Goal: Transaction & Acquisition: Book appointment/travel/reservation

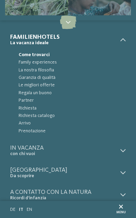
click at [24, 132] on span "Prenotazione" at bounding box center [73, 130] width 108 height 7
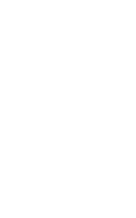
click at [21, 135] on input "Arrivo" at bounding box center [33, 137] width 41 height 14
click at [85, 149] on span "Mese successivo" at bounding box center [88, 150] width 6 height 6
click at [86, 148] on span "Mese successivo" at bounding box center [89, 150] width 6 height 6
click at [90, 147] on span "Mese successivo" at bounding box center [89, 150] width 6 height 6
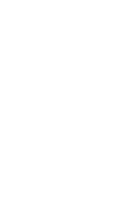
scroll to position [20, 0]
click at [67, 188] on div "26" at bounding box center [65, 191] width 11 height 12
type input "**********"
click at [87, 117] on div at bounding box center [92, 118] width 10 height 10
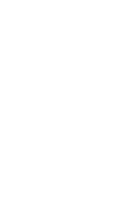
click at [36, 200] on div "30" at bounding box center [34, 203] width 12 height 12
type input "**********"
click at [33, 206] on div "30" at bounding box center [33, 203] width 12 height 12
type input "**********"
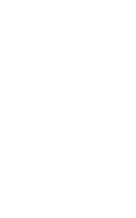
click at [119, 203] on select "**********" at bounding box center [68, 206] width 115 height 13
click at [79, 114] on input "**********" at bounding box center [78, 118] width 41 height 14
click at [29, 118] on input "**********" at bounding box center [33, 118] width 41 height 14
click at [93, 128] on div "settembre 2025 lun mar mer gio ven sab dom 1 2 3 4 5 6 7 8 9 10 11 12 13 14 15 …" at bounding box center [56, 167] width 86 height 84
click at [90, 131] on span "Mese successivo" at bounding box center [88, 133] width 6 height 6
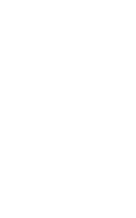
click at [91, 132] on div "ottobre 2025" at bounding box center [56, 133] width 77 height 8
click at [89, 130] on span "Mese successivo" at bounding box center [89, 133] width 6 height 6
click at [92, 127] on div "novembre 2025 lun mar mer gio ven sab dom 1 2 3 4 5 6 7 8 9 10 11 12 13 14 15 1…" at bounding box center [56, 167] width 87 height 84
click at [88, 131] on span "Mese successivo" at bounding box center [89, 133] width 6 height 6
click at [65, 185] on div "26" at bounding box center [65, 191] width 11 height 12
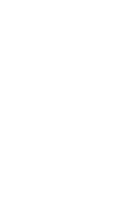
type input "**********"
click at [34, 201] on div "30" at bounding box center [34, 203] width 12 height 12
type input "**********"
click at [116, 118] on icon "2 ospiti – 1 camera" at bounding box center [114, 118] width 6 height 4
select select "*"
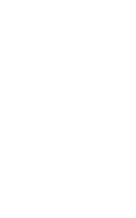
click at [113, 153] on select "* * * * * * * *" at bounding box center [95, 159] width 44 height 12
select select "*"
click at [51, 180] on select "* * * * * * * * * * ** ** ** ** ** ** ** **" at bounding box center [38, 186] width 29 height 12
select select "*"
click at [114, 213] on select "**********" at bounding box center [70, 219] width 93 height 12
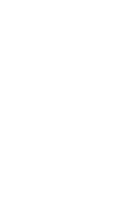
select select "**********"
click at [116, 90] on button "Cerca" at bounding box center [106, 88] width 36 height 13
click at [117, 86] on button "Cerca" at bounding box center [106, 88] width 36 height 13
click at [72, 80] on input "Destinazione" at bounding box center [48, 82] width 71 height 14
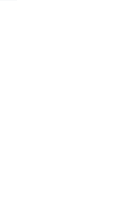
scroll to position [61, 0]
click at [25, 97] on button "Tipologia di alloggio" at bounding box center [39, 97] width 53 height 15
click at [25, 98] on button "Tipologia di alloggio" at bounding box center [39, 97] width 53 height 15
click at [22, 95] on button "Tipologia di alloggio" at bounding box center [39, 97] width 53 height 15
click at [20, 110] on div at bounding box center [68, 111] width 116 height 10
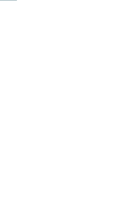
click at [107, 92] on button "Categoria" at bounding box center [97, 97] width 53 height 15
click at [109, 93] on button "Categoria" at bounding box center [97, 97] width 53 height 15
click at [23, 116] on button "Allestimento" at bounding box center [39, 118] width 53 height 15
click at [105, 114] on button "Ambito tematico" at bounding box center [97, 118] width 53 height 15
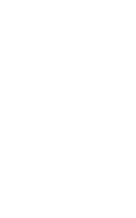
click at [111, 137] on div "Offerte" at bounding box center [98, 151] width 56 height 28
click at [82, 208] on div "Alberghi" at bounding box center [84, 205] width 16 height 5
click at [116, 170] on icon at bounding box center [117, 170] width 3 height 3
click at [114, 77] on div at bounding box center [112, 80] width 7 height 7
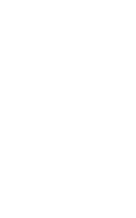
click at [108, 140] on div "accetta" at bounding box center [68, 146] width 95 height 12
click at [118, 57] on div "Arrivo" at bounding box center [68, 56] width 109 height 14
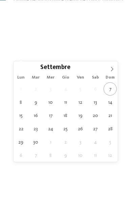
scroll to position [88, 0]
click at [116, 71] on span at bounding box center [113, 67] width 12 height 12
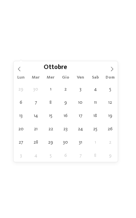
click at [112, 65] on span at bounding box center [113, 67] width 12 height 12
click at [113, 67] on icon at bounding box center [112, 69] width 5 height 5
type div "[DATE]"
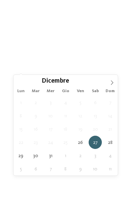
type div "[DATE]"
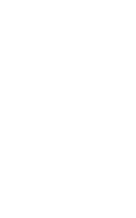
click at [113, 67] on select "* ****** ******* ******** ******" at bounding box center [68, 72] width 103 height 10
select select "*"
click at [101, 84] on input "Nome" at bounding box center [68, 89] width 103 height 10
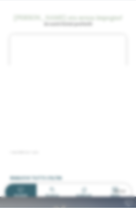
type input "*******"
click at [109, 101] on input "Cognome" at bounding box center [68, 106] width 103 height 10
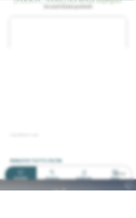
type input "*******"
click at [106, 118] on input "E-mail" at bounding box center [68, 123] width 103 height 10
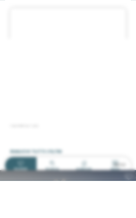
type input "**********"
click at [22, 135] on span at bounding box center [20, 138] width 7 height 7
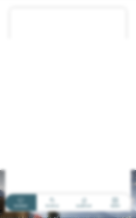
click at [114, 66] on span at bounding box center [114, 70] width 9 height 8
click at [125, 26] on icon at bounding box center [128, 31] width 13 height 10
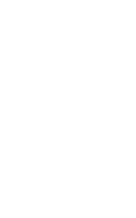
scroll to position [72, 0]
click at [117, 110] on icon at bounding box center [117, 111] width 3 height 3
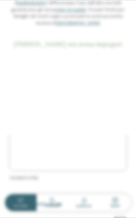
scroll to position [283, 0]
click at [127, 14] on icon at bounding box center [128, 17] width 13 height 10
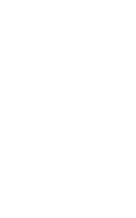
scroll to position [0, 0]
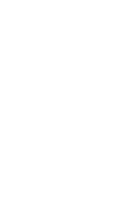
scroll to position [1295, 0]
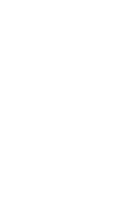
click at [10, 88] on icon at bounding box center [10, 95] width 17 height 14
click at [12, 88] on icon at bounding box center [10, 95] width 17 height 14
click at [8, 88] on icon at bounding box center [10, 95] width 17 height 14
click at [7, 88] on icon at bounding box center [10, 95] width 17 height 14
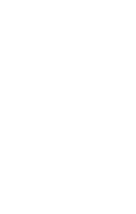
click at [109, 134] on div "Offerte" at bounding box center [98, 148] width 56 height 28
click at [115, 134] on div "Offerte" at bounding box center [98, 148] width 56 height 28
click at [118, 113] on icon at bounding box center [117, 114] width 3 height 3
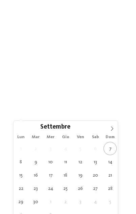
click at [113, 127] on icon at bounding box center [112, 128] width 5 height 5
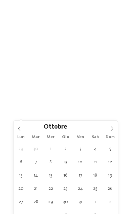
click at [117, 128] on span at bounding box center [113, 127] width 12 height 12
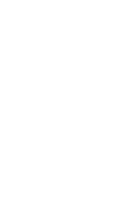
click at [118, 124] on div "Partenza" at bounding box center [68, 128] width 109 height 13
click at [117, 113] on icon at bounding box center [117, 114] width 3 height 3
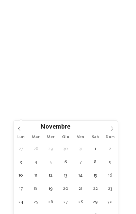
click at [115, 127] on span at bounding box center [113, 127] width 12 height 12
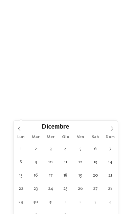
type div "[DATE]"
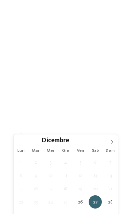
click at [117, 127] on icon at bounding box center [116, 128] width 4 height 3
type div "[DATE]"
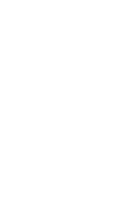
click at [115, 140] on div at bounding box center [117, 141] width 7 height 3
click at [113, 75] on div at bounding box center [112, 78] width 7 height 7
click at [113, 99] on div at bounding box center [112, 102] width 7 height 7
click at [104, 137] on div "accetta" at bounding box center [68, 143] width 95 height 12
